Goal: Check status

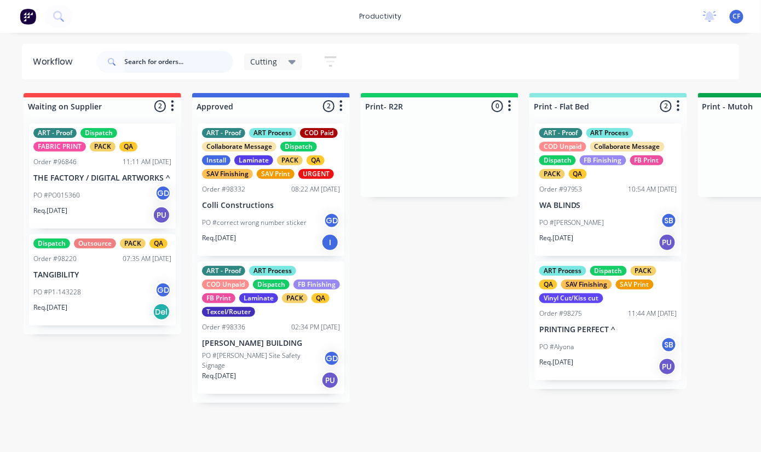
click at [163, 56] on input "text" at bounding box center [179, 62] width 108 height 22
type input "98327"
click at [285, 60] on div "Cutting" at bounding box center [273, 62] width 45 height 10
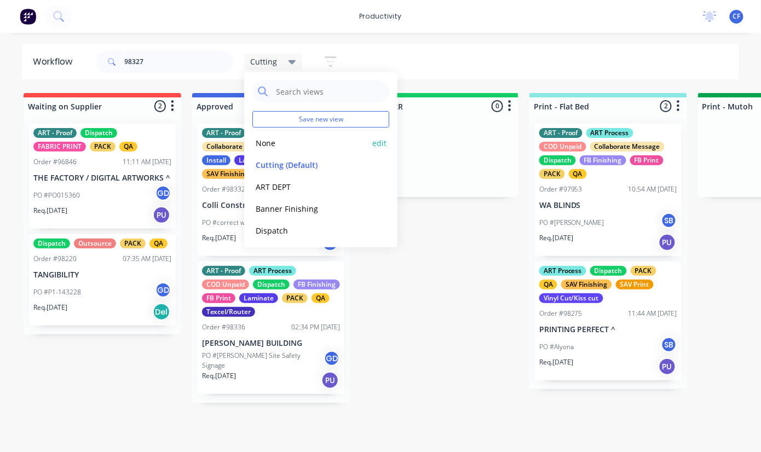
click at [283, 141] on button "None" at bounding box center [310, 143] width 117 height 13
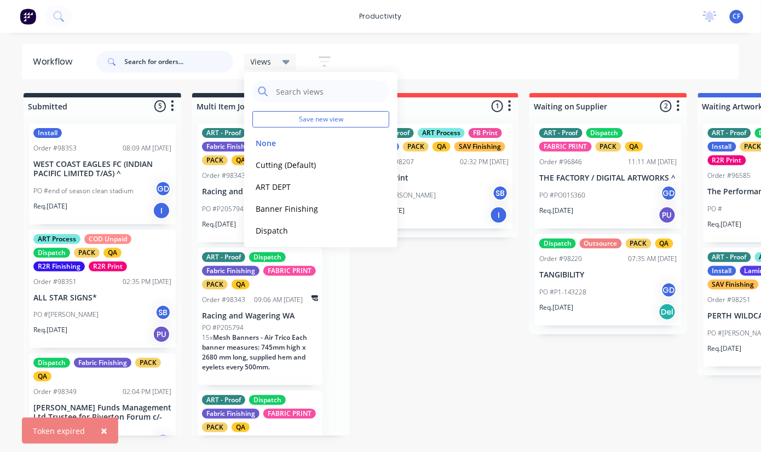
click at [171, 66] on input "text" at bounding box center [179, 62] width 108 height 22
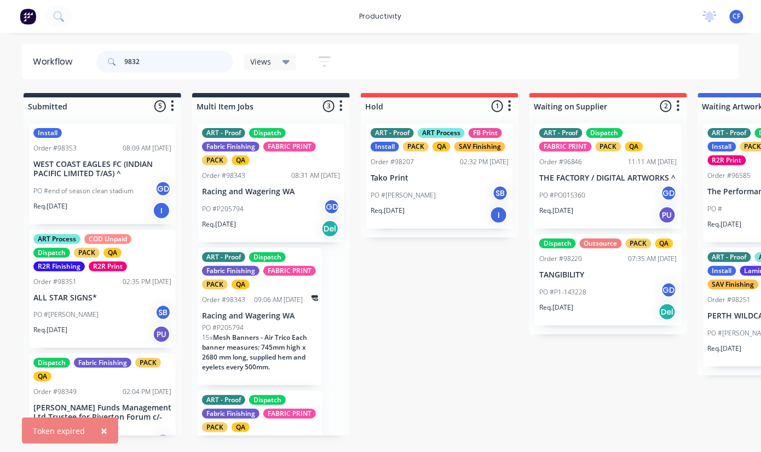
type input "98327"
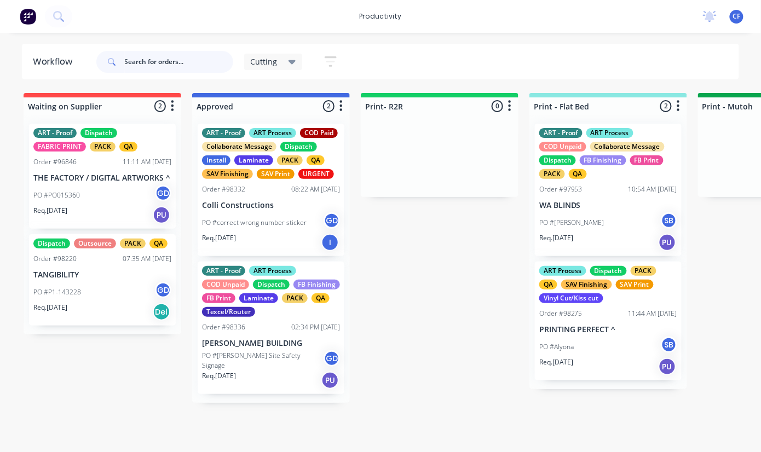
click at [172, 60] on input "text" at bounding box center [179, 62] width 108 height 22
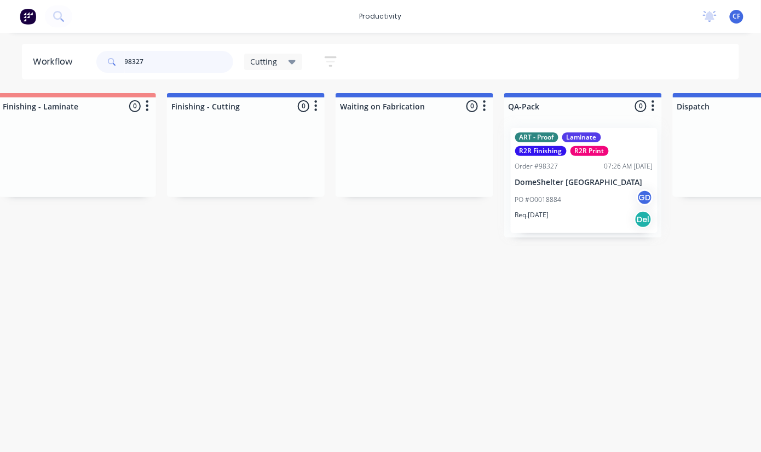
scroll to position [0, 1211]
drag, startPoint x: 187, startPoint y: 180, endPoint x: 614, endPoint y: 185, distance: 427.1
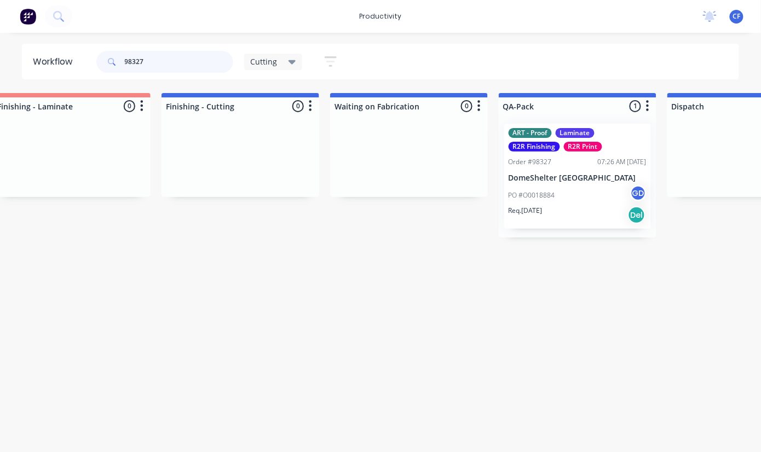
type input "98327"
